Goal: Information Seeking & Learning: Check status

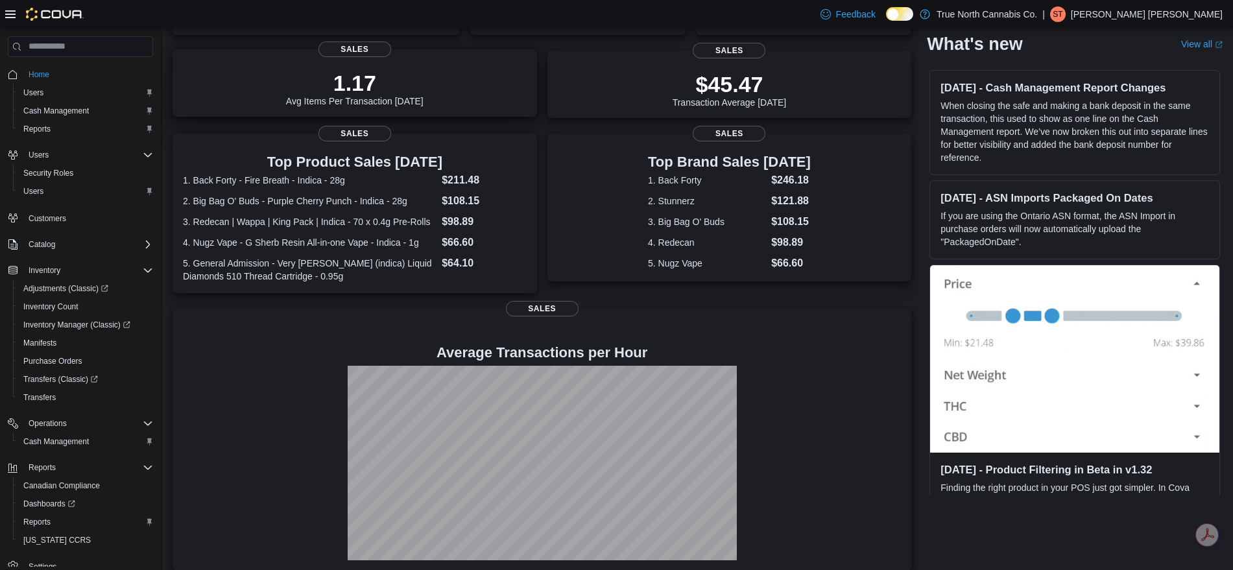
scroll to position [188, 0]
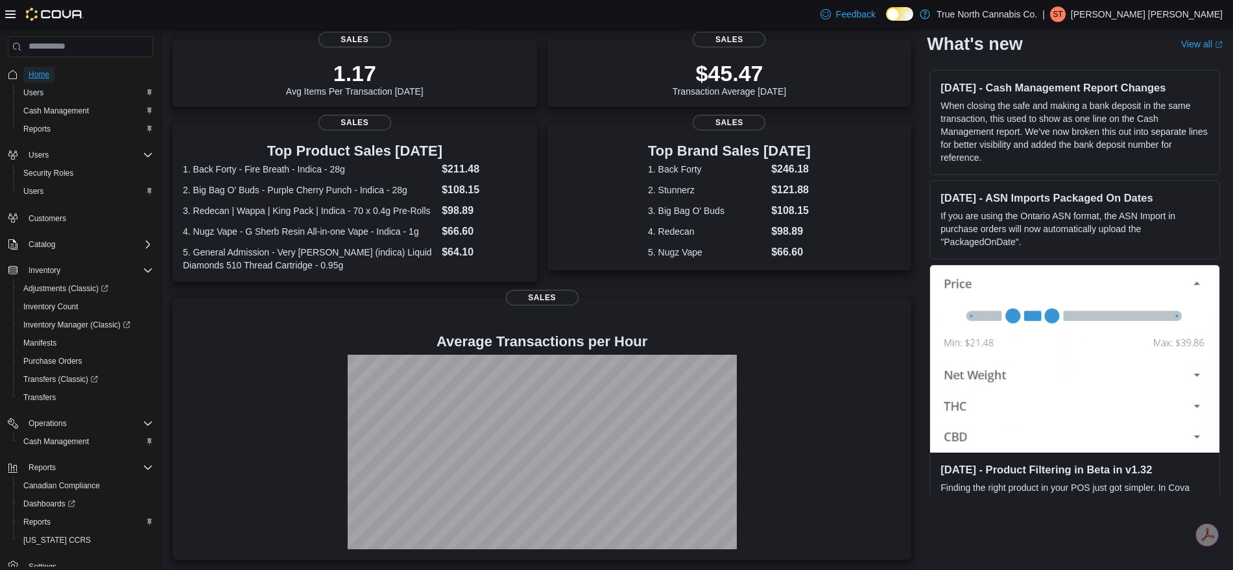
click at [49, 74] on span "Home" at bounding box center [39, 74] width 21 height 10
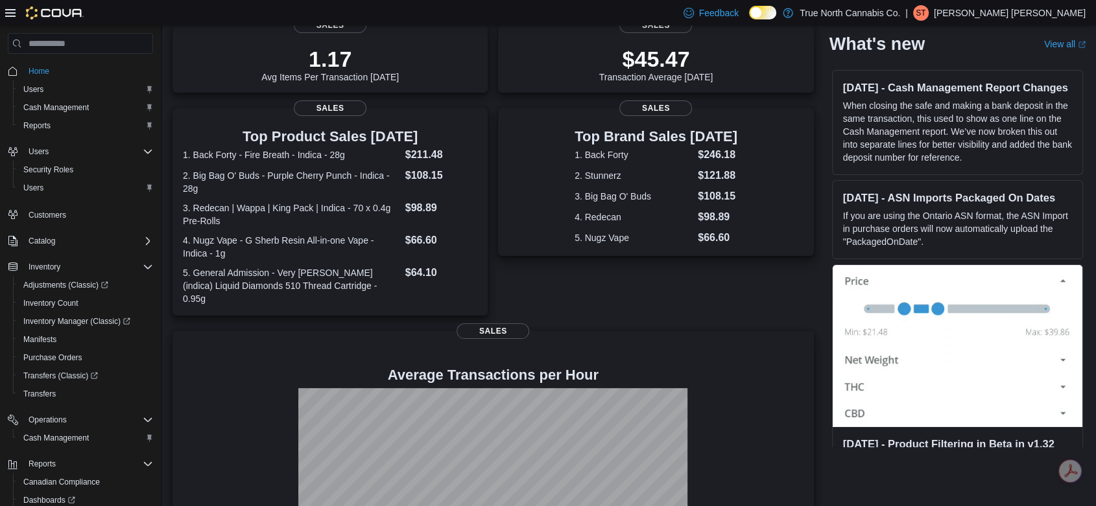
click at [459, 114] on div "Top Product Sales Today 1. Back Forty - Fire Breath - Indica - 28g $211.48 2. B…" at bounding box center [329, 212] width 315 height 208
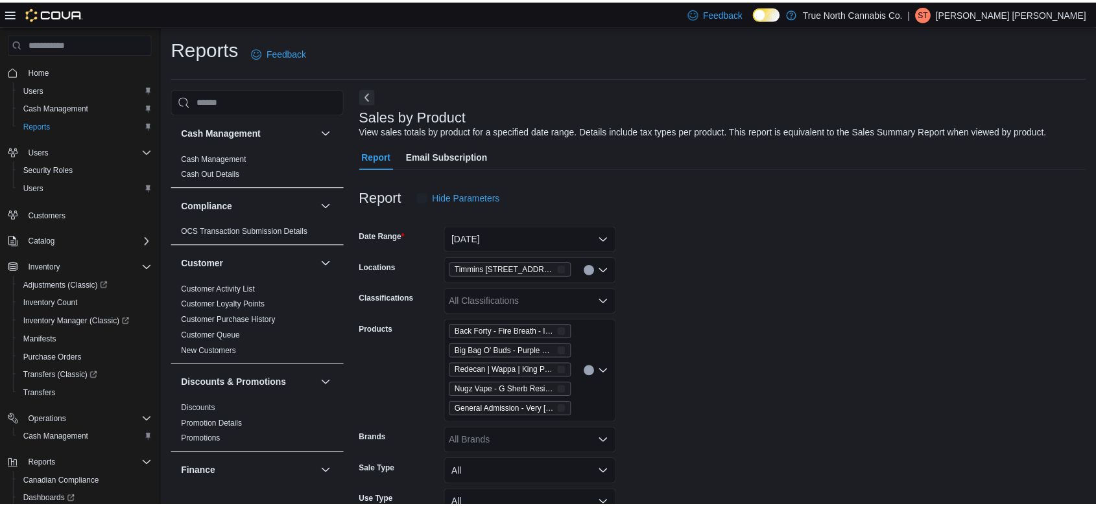
scroll to position [26, 0]
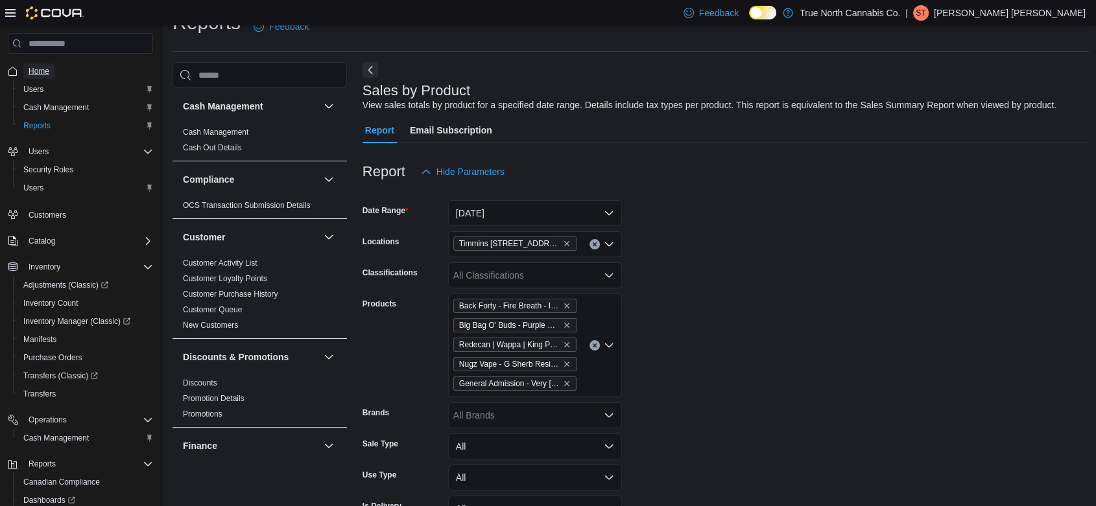
click at [46, 69] on span "Home" at bounding box center [39, 71] width 21 height 10
